Goal: Find contact information: Find contact information

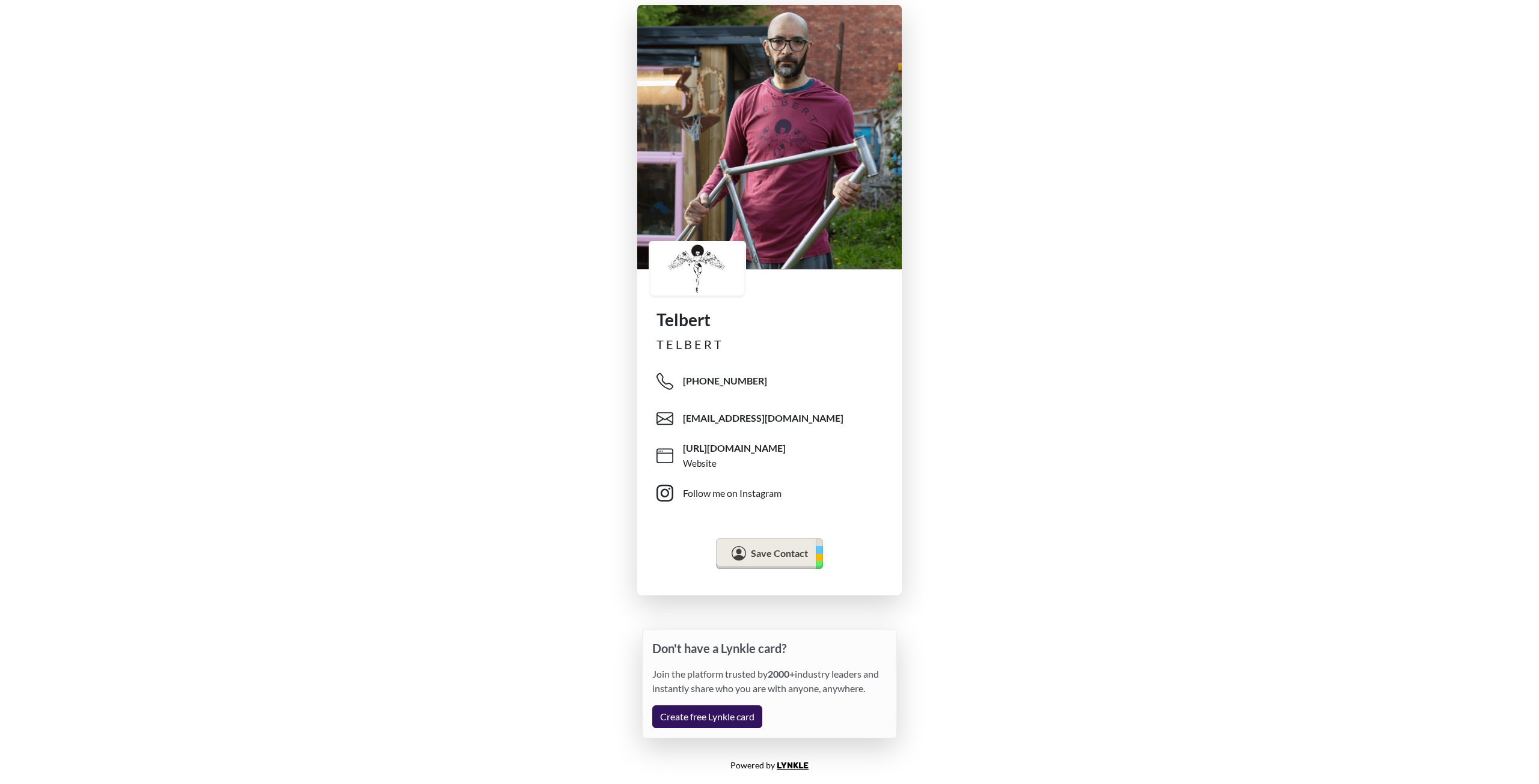
click at [660, 644] on p "Don't have a Lynkle card?" at bounding box center [769, 648] width 234 height 18
drag, startPoint x: 660, startPoint y: 644, endPoint x: 890, endPoint y: 690, distance: 234.6
click at [890, 690] on div "Don't have a Lynkle card? Join the platform trusted by 2000+ industry leaders a…" at bounding box center [769, 684] width 255 height 110
copy div "Don't have a Lynkle card? Join the platform trusted by 2000+ industry leaders a…"
click at [660, 649] on p "Don't have a Lynkle card?" at bounding box center [769, 648] width 234 height 18
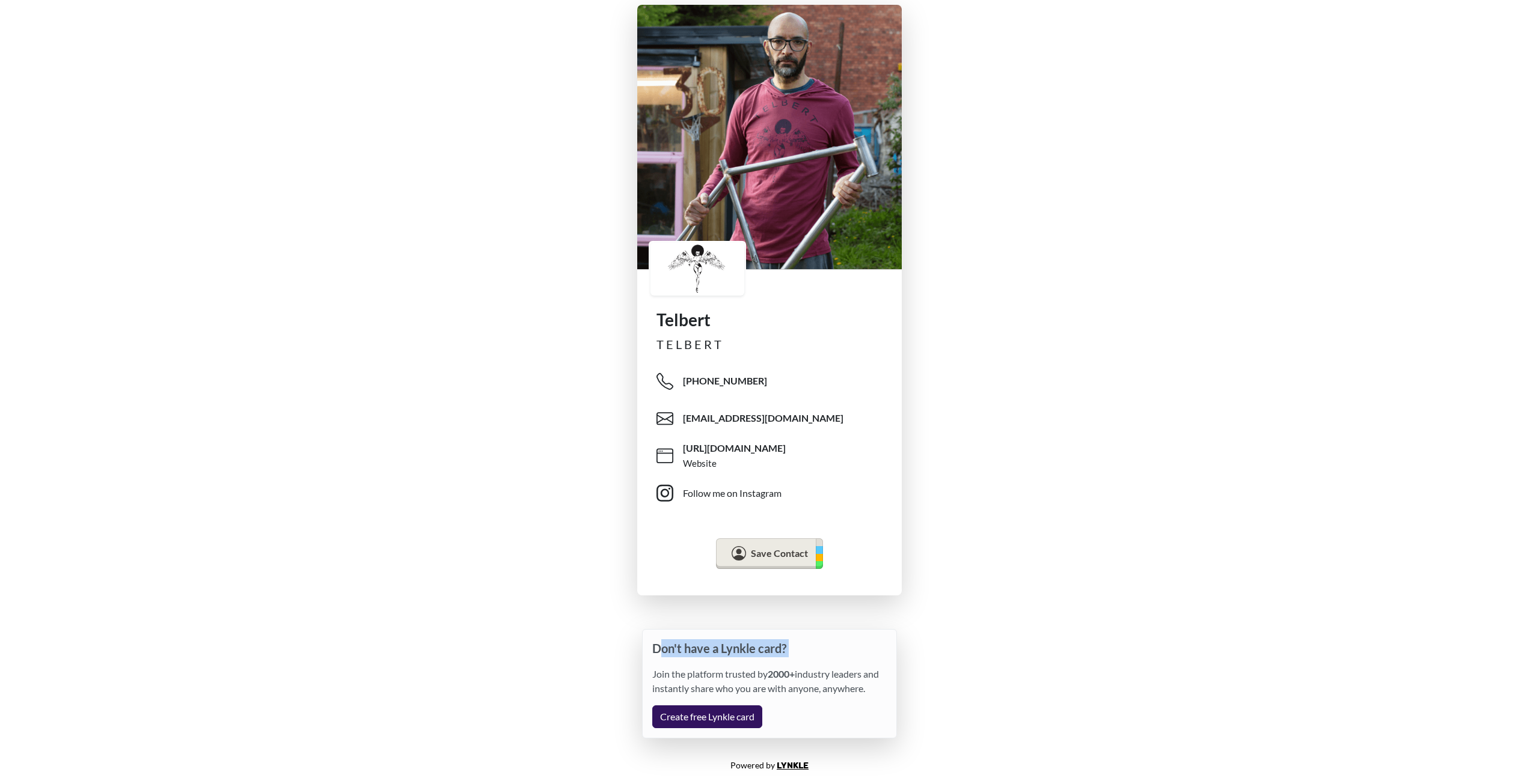
drag, startPoint x: 660, startPoint y: 649, endPoint x: 823, endPoint y: 649, distance: 163.0
click at [823, 649] on p "Don't have a Lynkle card?" at bounding box center [769, 648] width 234 height 18
click at [699, 646] on p "Don't have a Lynkle card?" at bounding box center [769, 648] width 234 height 18
drag, startPoint x: 699, startPoint y: 646, endPoint x: 785, endPoint y: 647, distance: 86.0
click at [785, 647] on p "Don't have a Lynkle card?" at bounding box center [769, 648] width 234 height 18
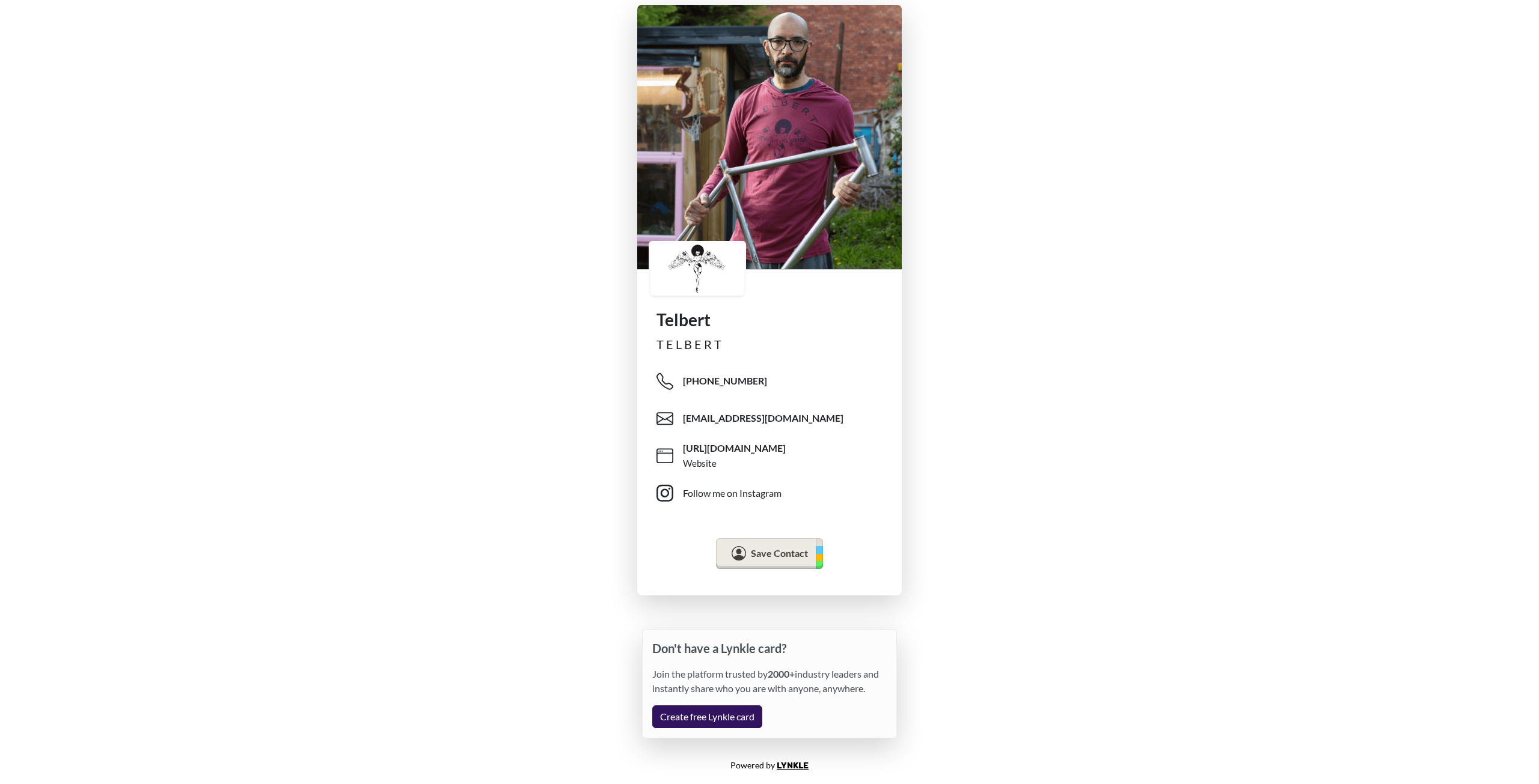
click at [934, 560] on div "Telbert T E L B E R T [PHONE_NUMBER] [EMAIL_ADDRESS][DOMAIN_NAME] [URL][DOMAIN_…" at bounding box center [769, 300] width 1539 height 600
click at [872, 562] on div "Save Contact" at bounding box center [769, 555] width 246 height 63
click at [576, 562] on div "Telbert T E L B E R T [PHONE_NUMBER] [EMAIL_ADDRESS][DOMAIN_NAME] [URL][DOMAIN_…" at bounding box center [769, 300] width 1539 height 600
